Goal: Information Seeking & Learning: Check status

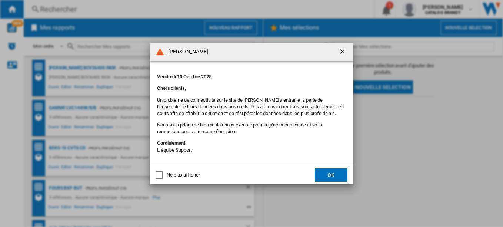
click at [333, 175] on button "OK" at bounding box center [331, 174] width 33 height 13
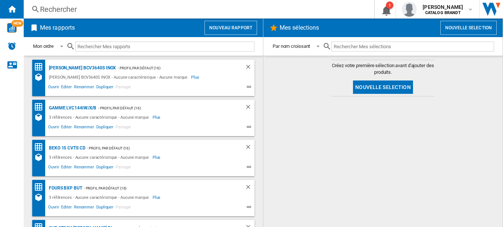
click at [57, 12] on div "Rechercher" at bounding box center [197, 9] width 315 height 10
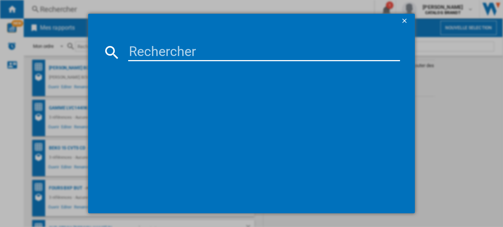
click at [171, 53] on input at bounding box center [264, 52] width 272 height 18
paste input "SOP6417LX"
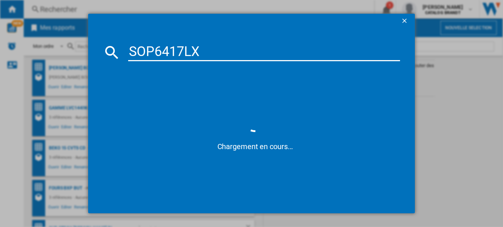
type input "SOP6417LX"
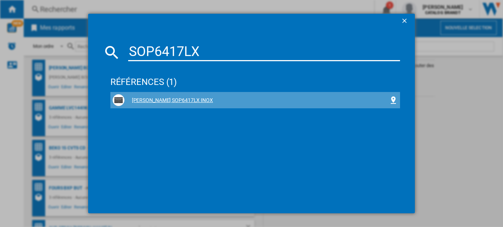
click at [161, 100] on div "[PERSON_NAME] SOP6417LX INOX" at bounding box center [256, 100] width 265 height 7
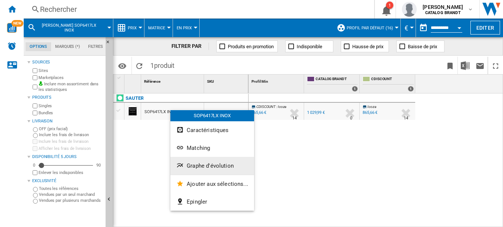
click at [199, 163] on span "Graphe d'évolution" at bounding box center [210, 165] width 47 height 7
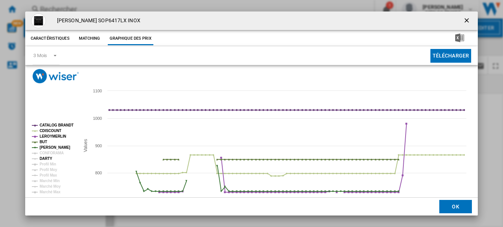
click at [51, 158] on tspan "DARTY" at bounding box center [46, 158] width 13 height 4
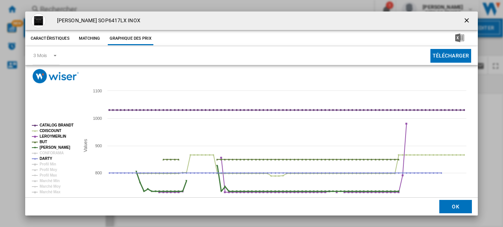
click at [50, 147] on tspan "[PERSON_NAME]" at bounding box center [55, 147] width 31 height 4
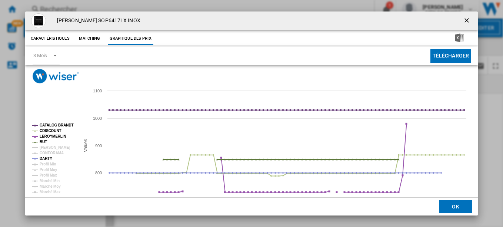
click at [43, 140] on tspan "BUT" at bounding box center [43, 142] width 7 height 4
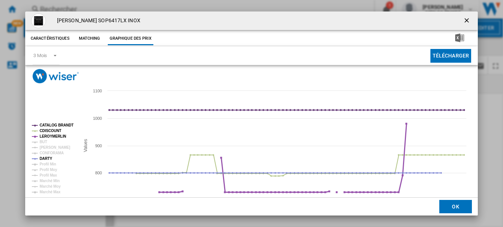
click at [49, 134] on tspan "LEROYMERLIN" at bounding box center [53, 136] width 27 height 4
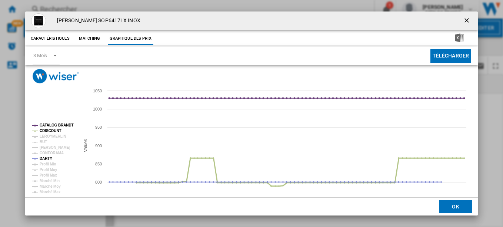
click at [50, 130] on tspan "CDISCOUNT" at bounding box center [51, 131] width 22 height 4
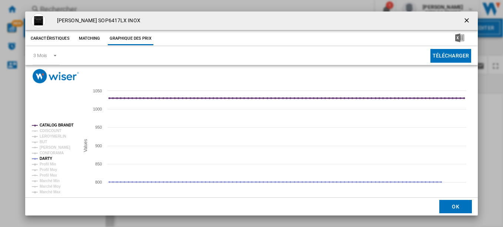
click at [52, 123] on tspan "CATALOG BRANDT" at bounding box center [57, 125] width 34 height 4
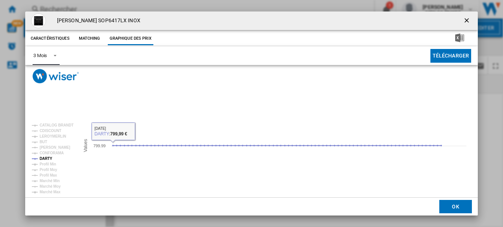
click at [52, 56] on span "Product popup" at bounding box center [53, 55] width 9 height 7
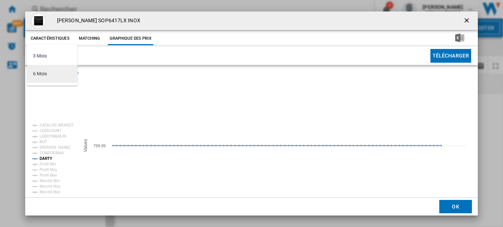
click at [51, 71] on md-option "6 Mois" at bounding box center [52, 74] width 50 height 18
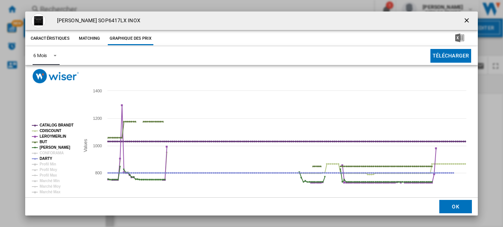
click at [45, 123] on tspan "CATALOG BRANDT" at bounding box center [57, 125] width 34 height 4
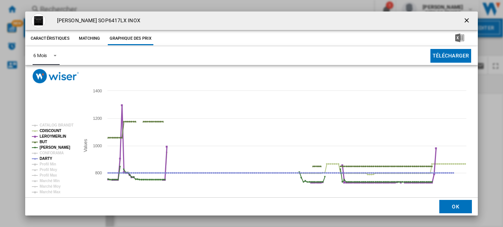
click at [49, 134] on tspan "LEROYMERLIN" at bounding box center [53, 136] width 27 height 4
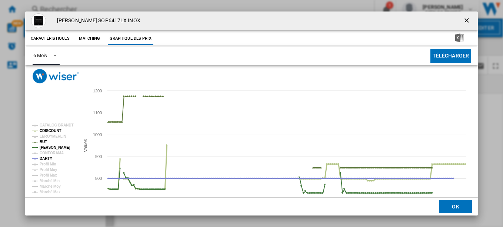
click at [50, 129] on tspan "CDISCOUNT" at bounding box center [51, 131] width 22 height 4
click at [50, 146] on tspan "[PERSON_NAME]" at bounding box center [55, 147] width 31 height 4
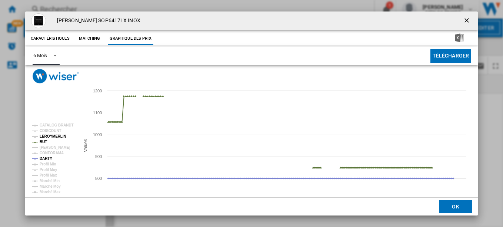
click at [43, 140] on tspan "BUT" at bounding box center [43, 142] width 7 height 4
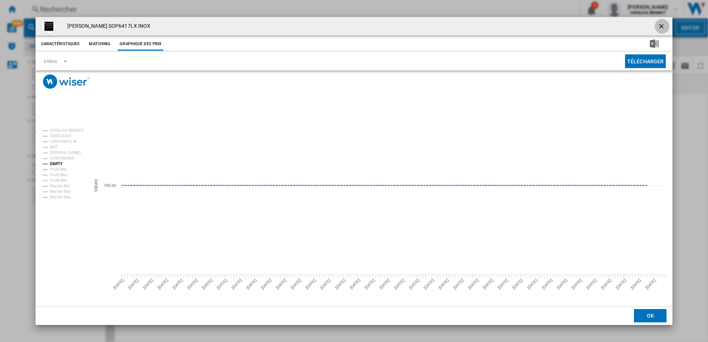
click at [503, 27] on ng-md-icon "getI18NText('BUTTONS.CLOSE_DIALOG')" at bounding box center [662, 27] width 9 height 9
